Goal: Task Accomplishment & Management: Manage account settings

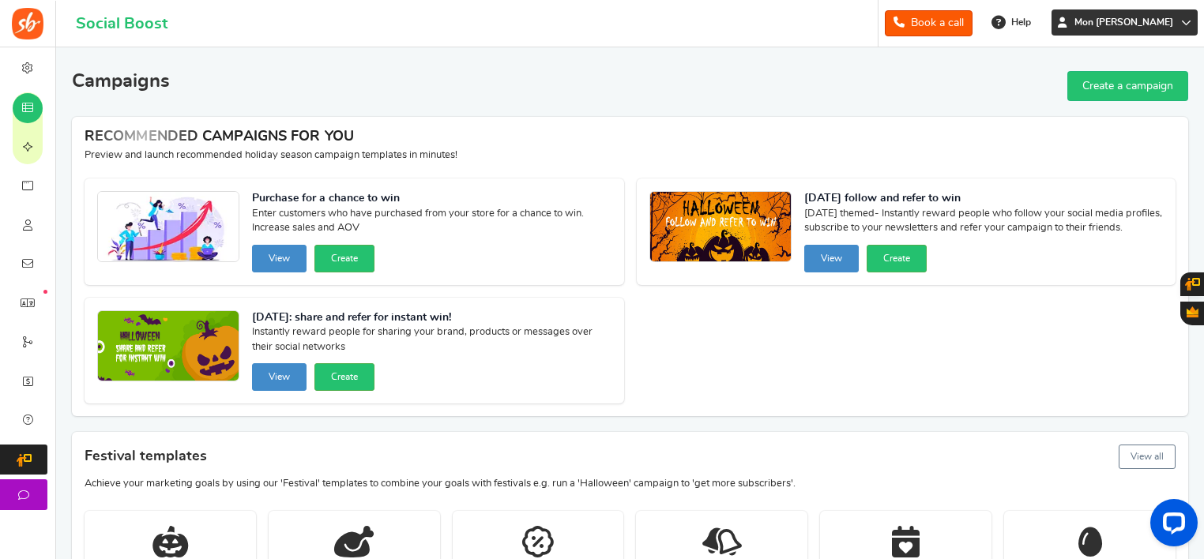
click at [1171, 23] on span "Mon [PERSON_NAME]" at bounding box center [1123, 22] width 111 height 13
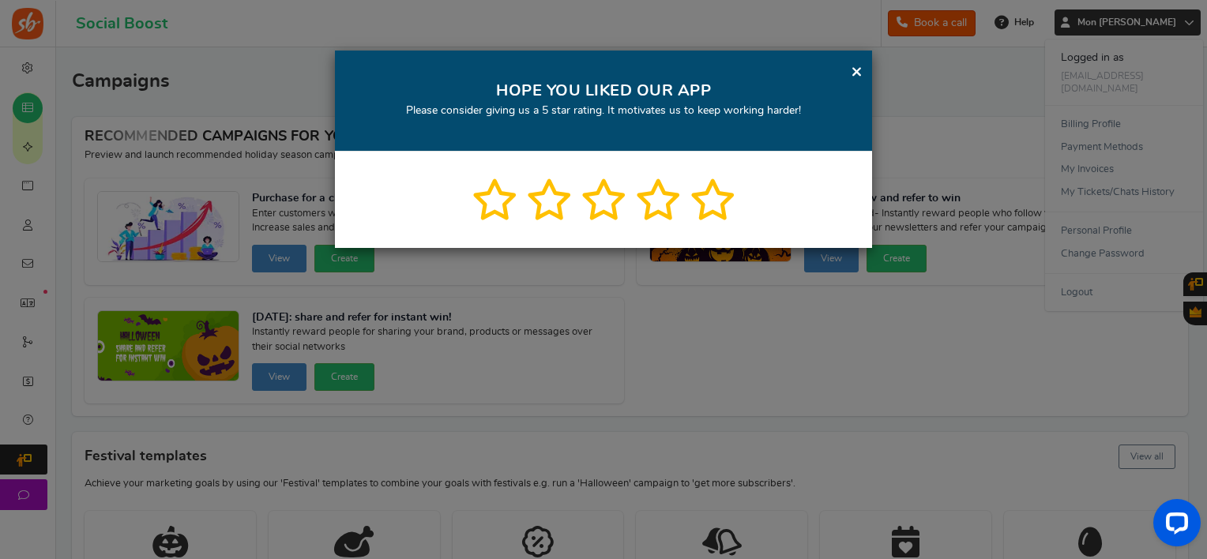
click at [859, 70] on link "×" at bounding box center [857, 72] width 12 height 20
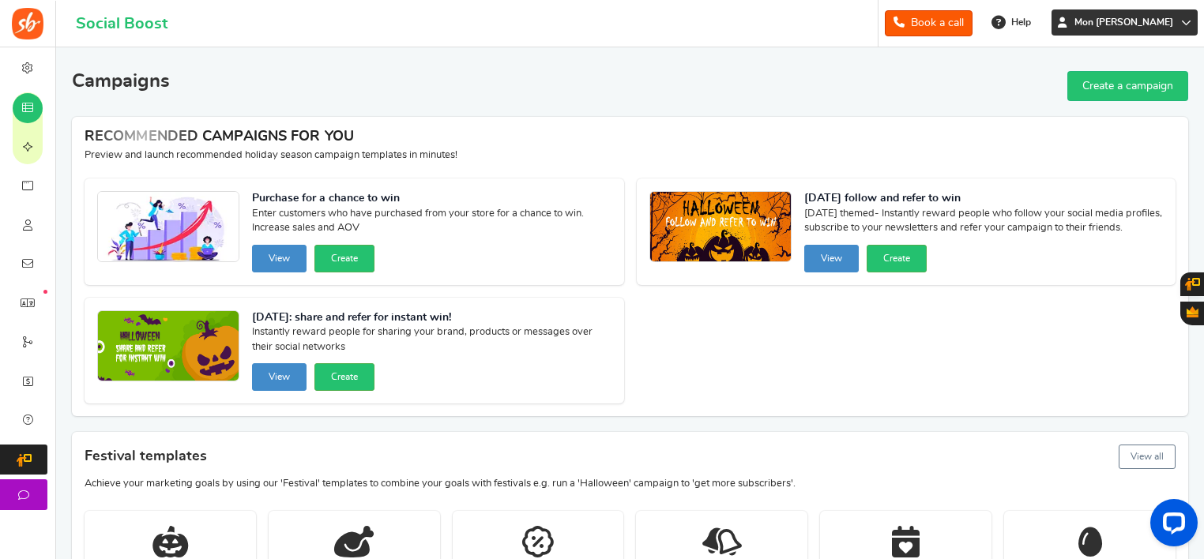
click at [1179, 25] on span "Mon [PERSON_NAME]" at bounding box center [1123, 22] width 111 height 13
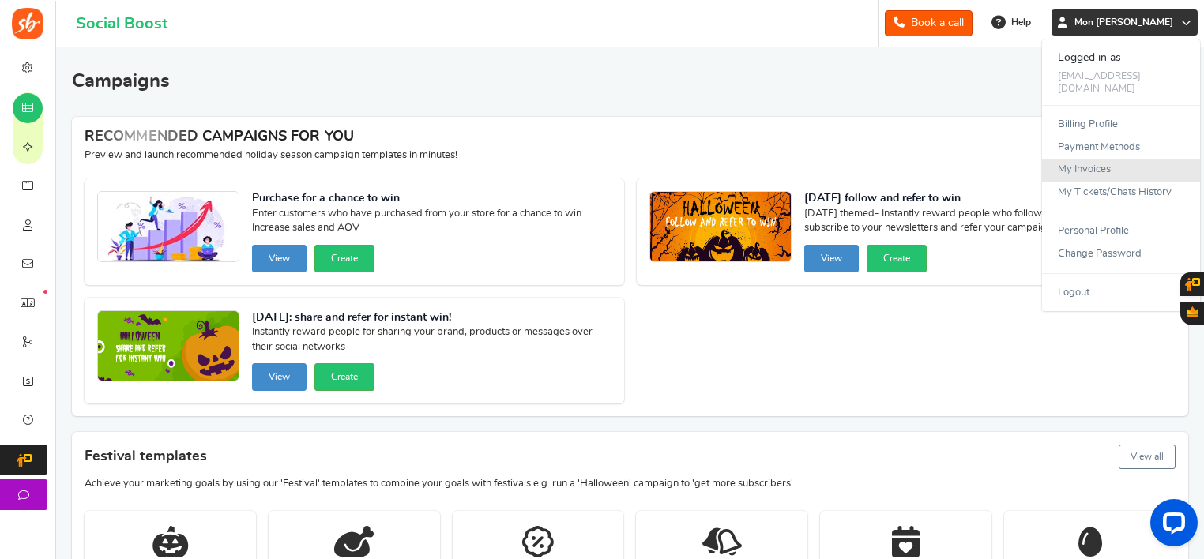
click at [1078, 164] on link "My Invoices" at bounding box center [1121, 170] width 158 height 23
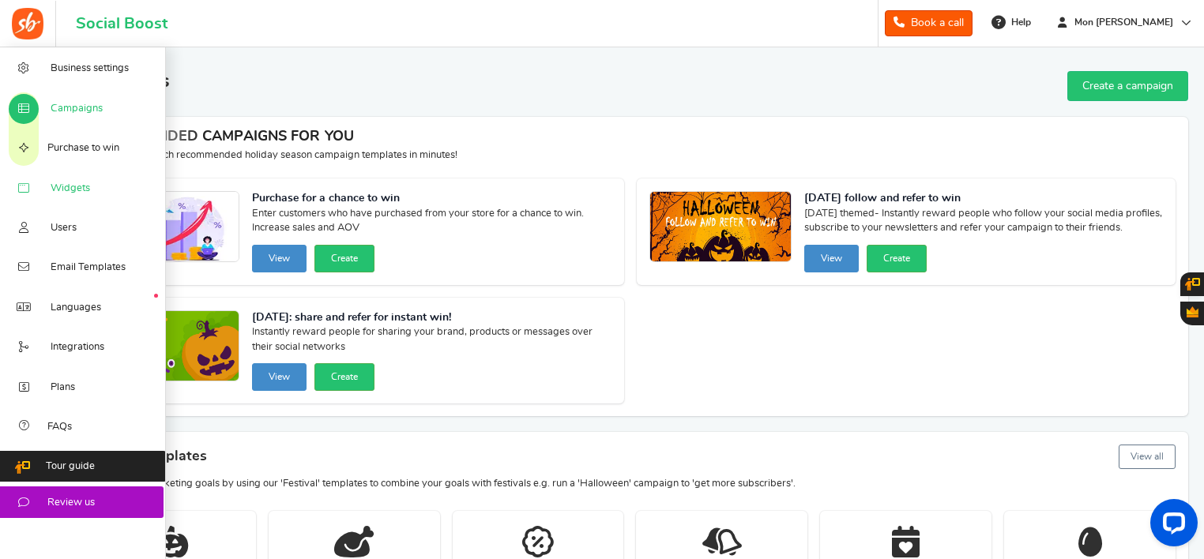
click at [53, 192] on span "Widgets" at bounding box center [70, 189] width 39 height 14
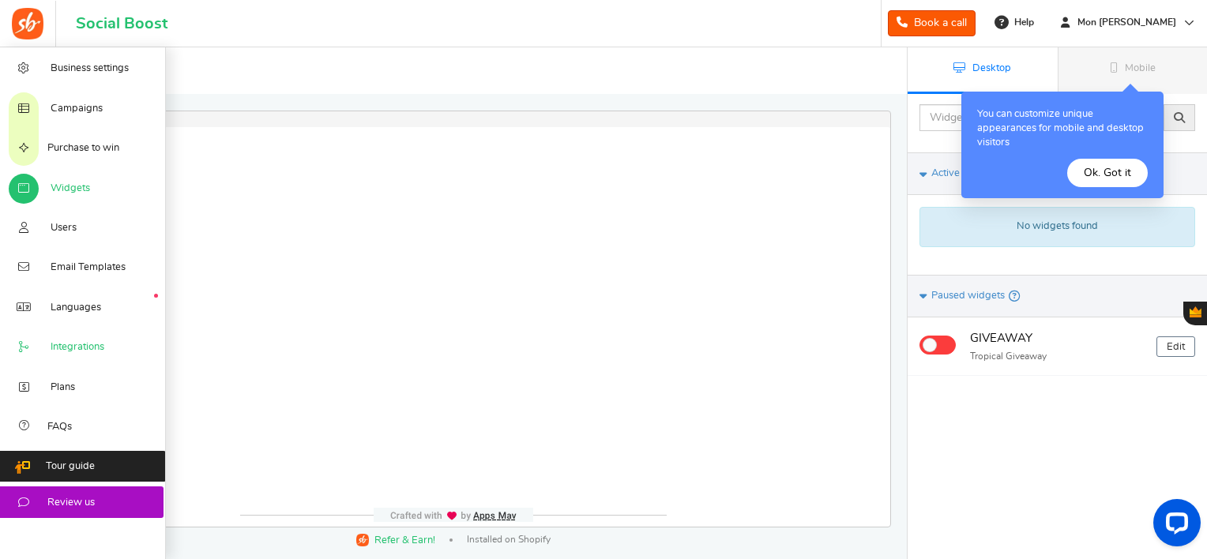
click at [62, 344] on link "Integrations" at bounding box center [83, 346] width 166 height 39
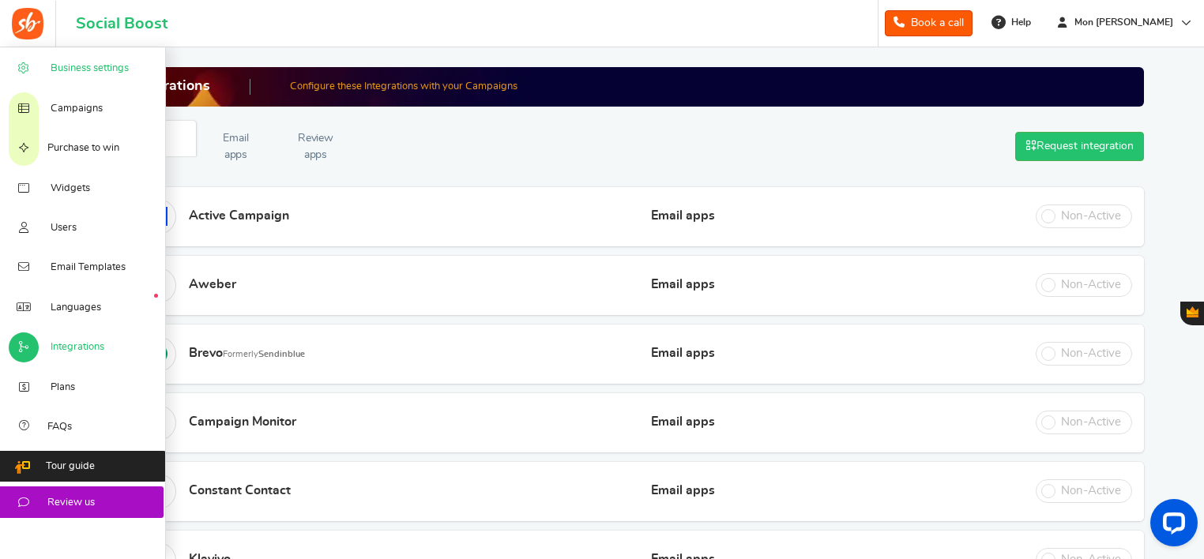
click at [100, 70] on span "Business settings" at bounding box center [90, 69] width 78 height 14
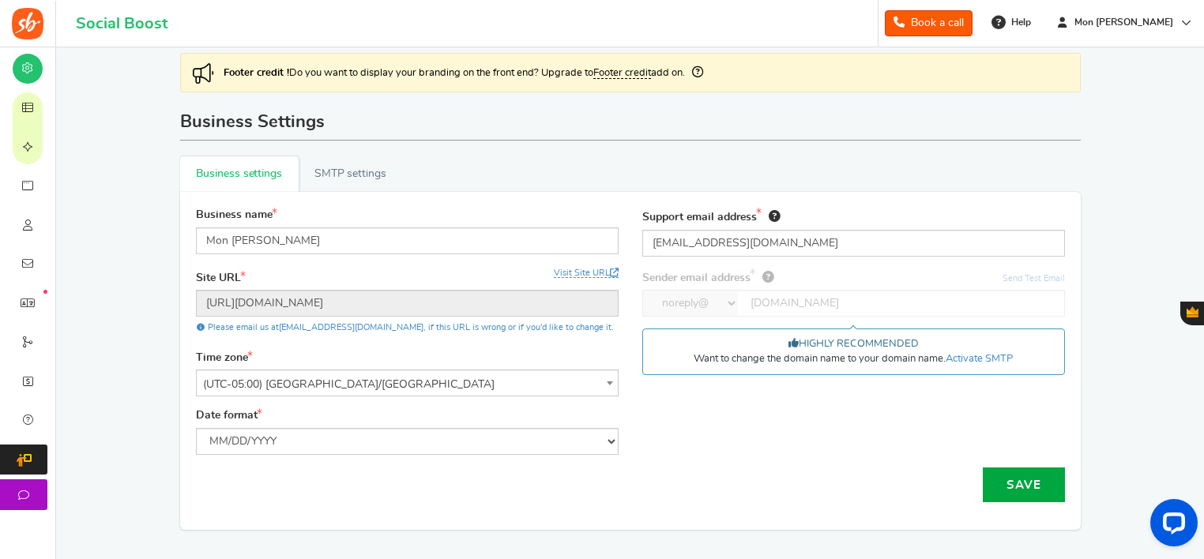
scroll to position [16, 0]
